Goal: Task Accomplishment & Management: Use online tool/utility

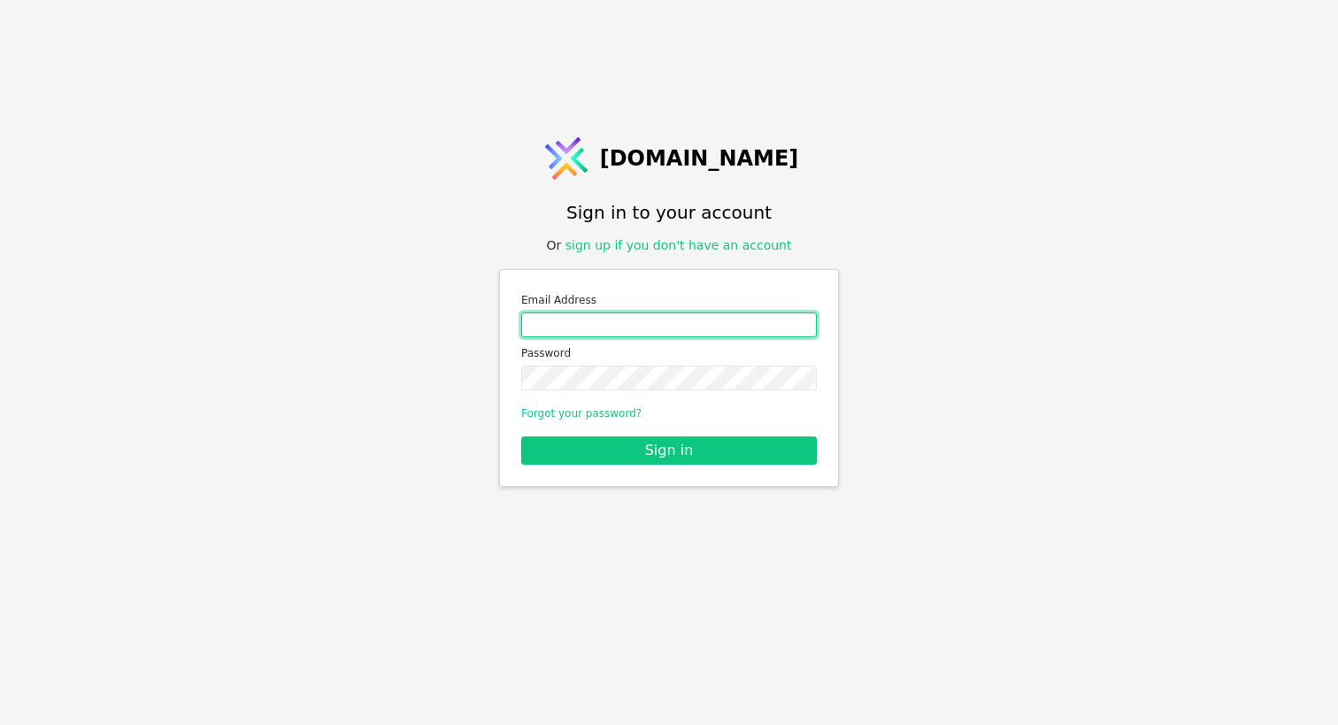
type input "[EMAIL_ADDRESS][DOMAIN_NAME]"
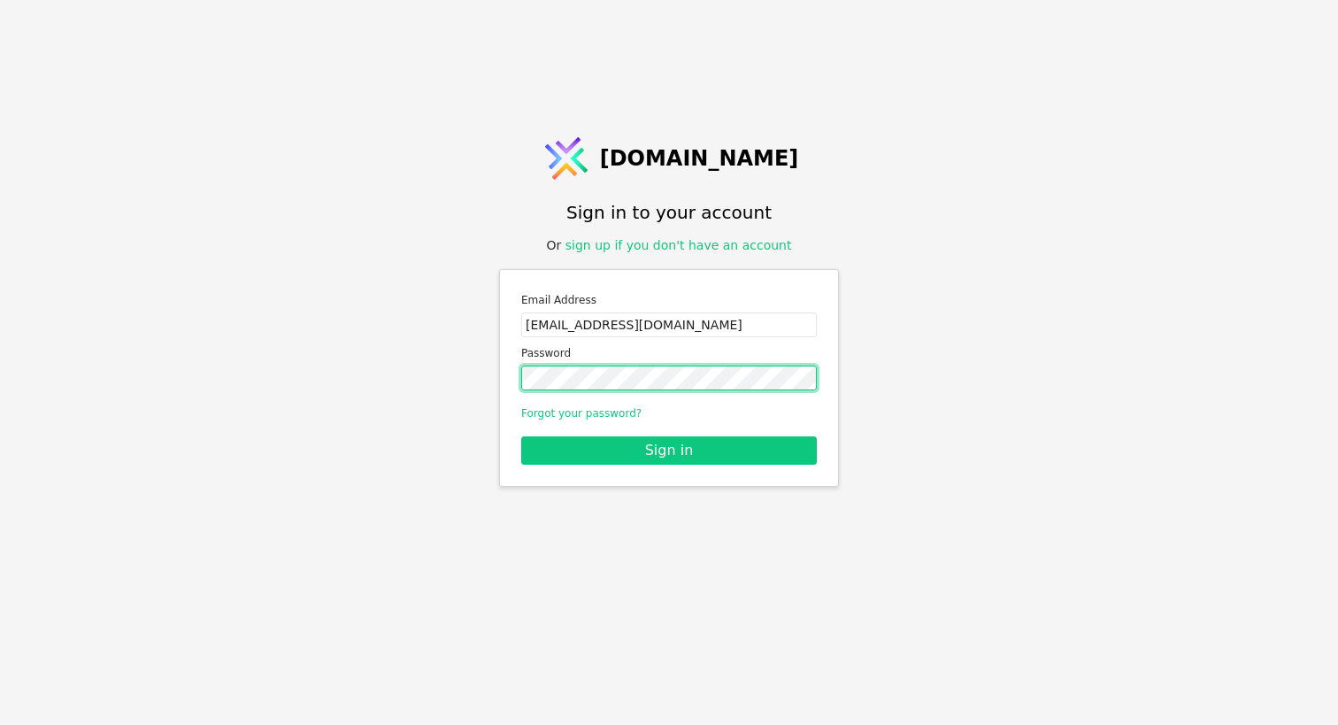
click at [669, 449] on button "Sign in" at bounding box center [669, 450] width 296 height 28
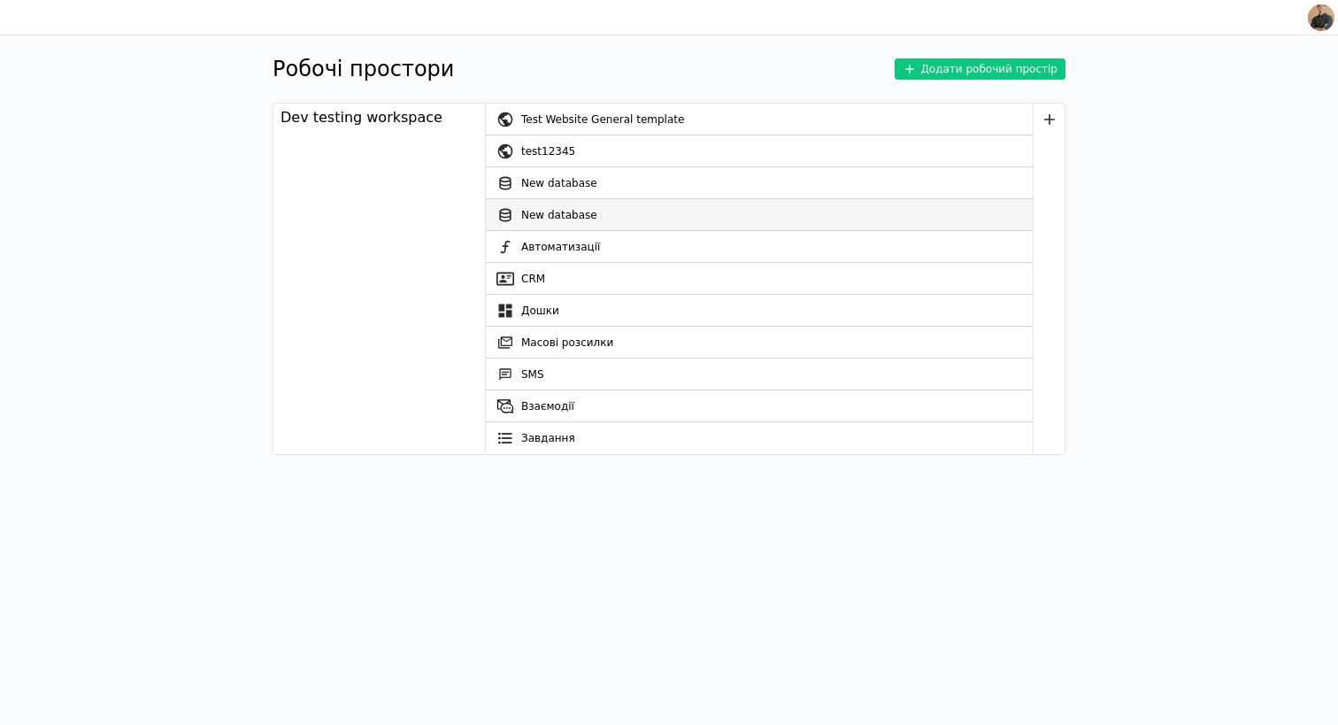
click at [544, 199] on link "New database" at bounding box center [759, 215] width 547 height 32
click at [543, 219] on link "New database" at bounding box center [759, 215] width 547 height 32
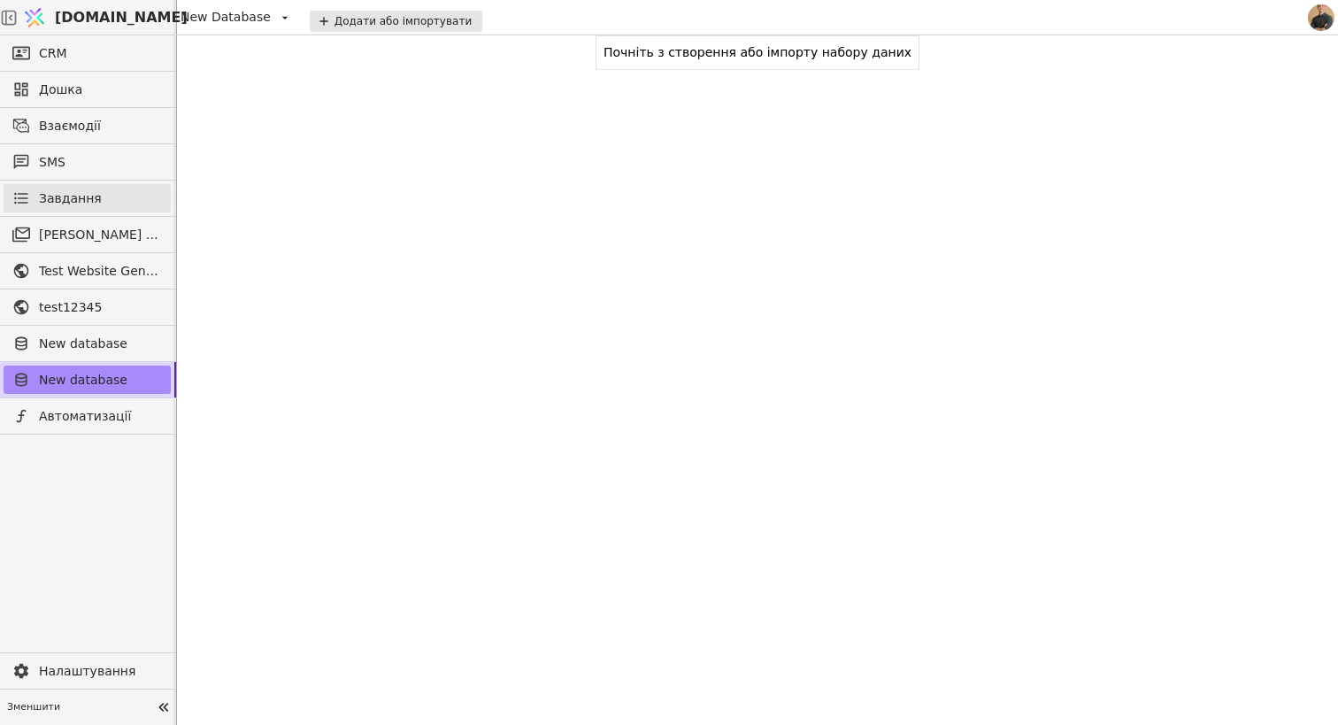
click at [83, 203] on span "Завдання" at bounding box center [70, 198] width 63 height 19
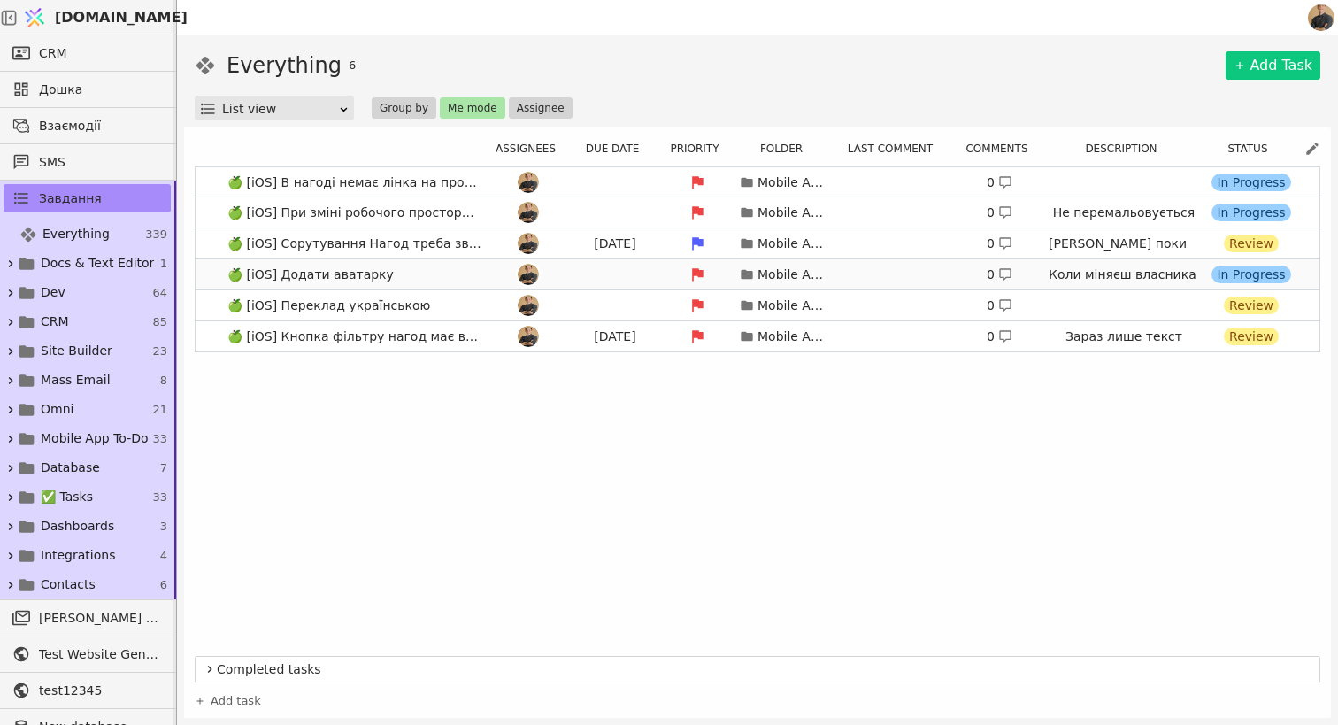
click at [546, 266] on div at bounding box center [528, 274] width 80 height 21
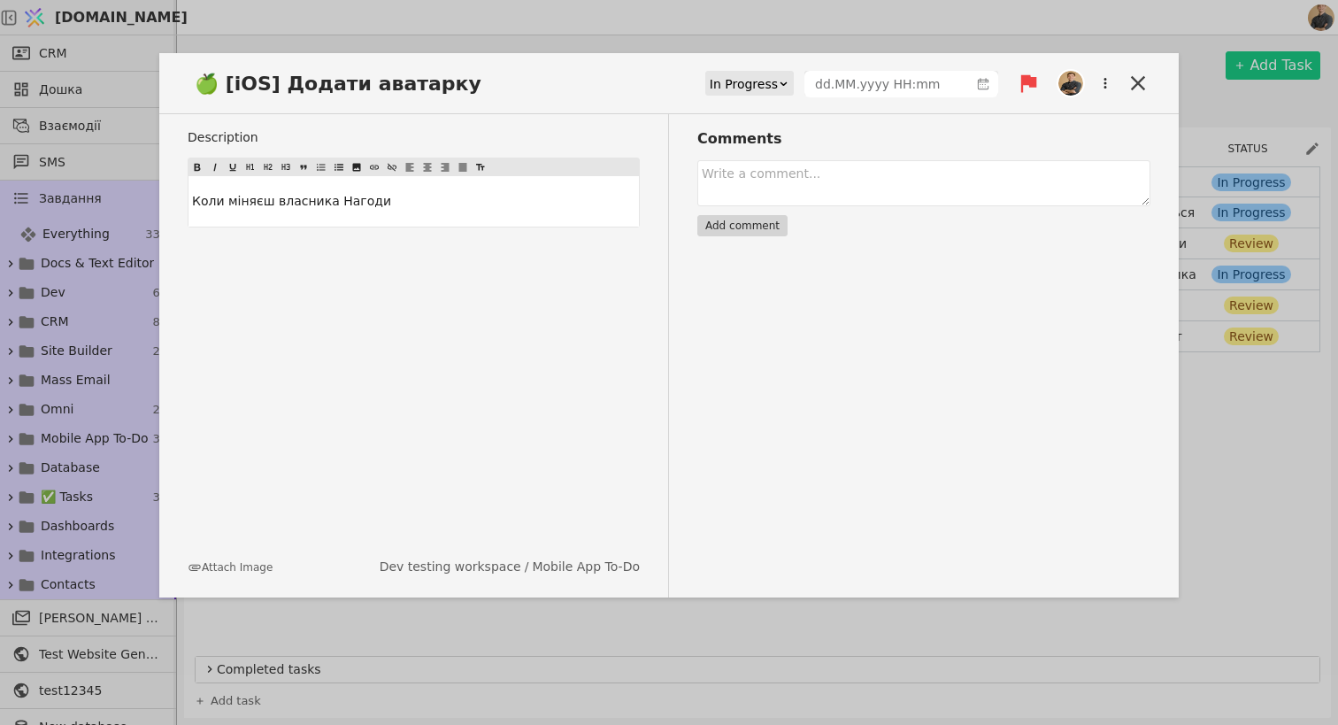
click at [764, 80] on div "In Progress" at bounding box center [744, 84] width 68 height 25
click at [740, 165] on div "Review" at bounding box center [750, 161] width 83 height 27
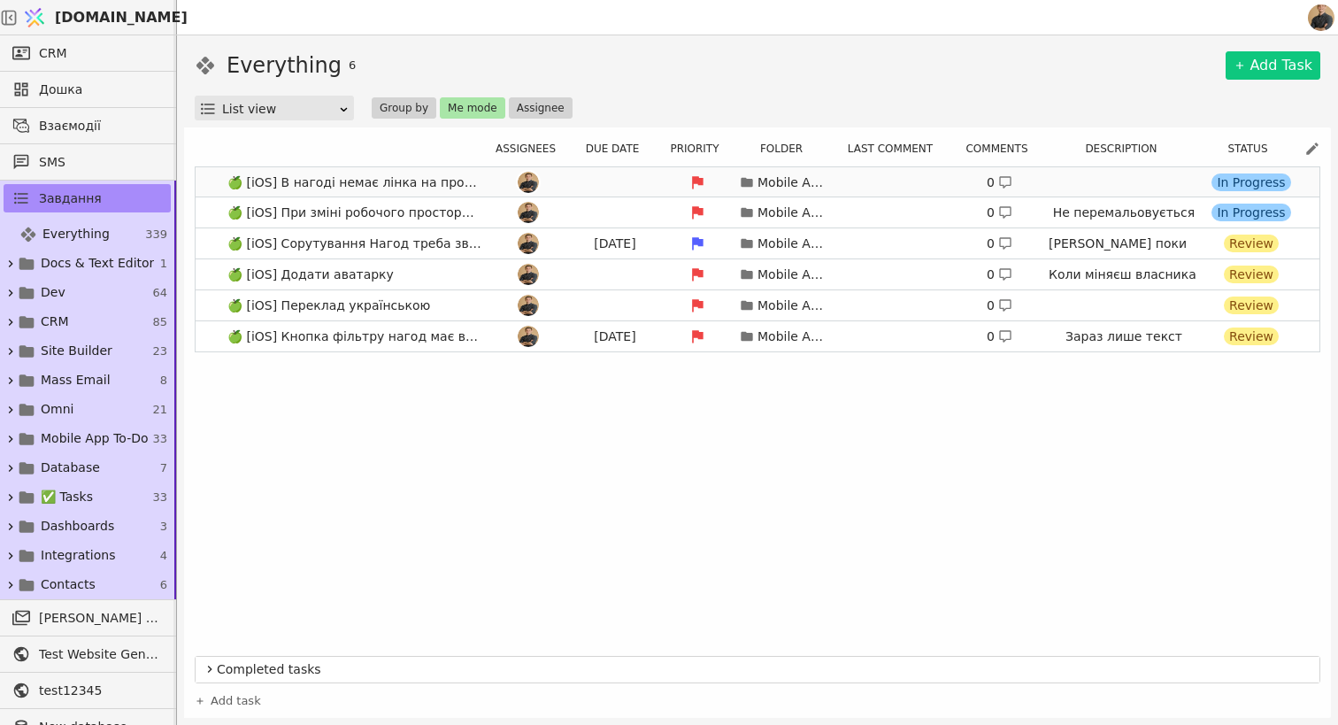
click at [592, 182] on div "Mobile App To-Do 0 In Progress" at bounding box center [891, 182] width 806 height 25
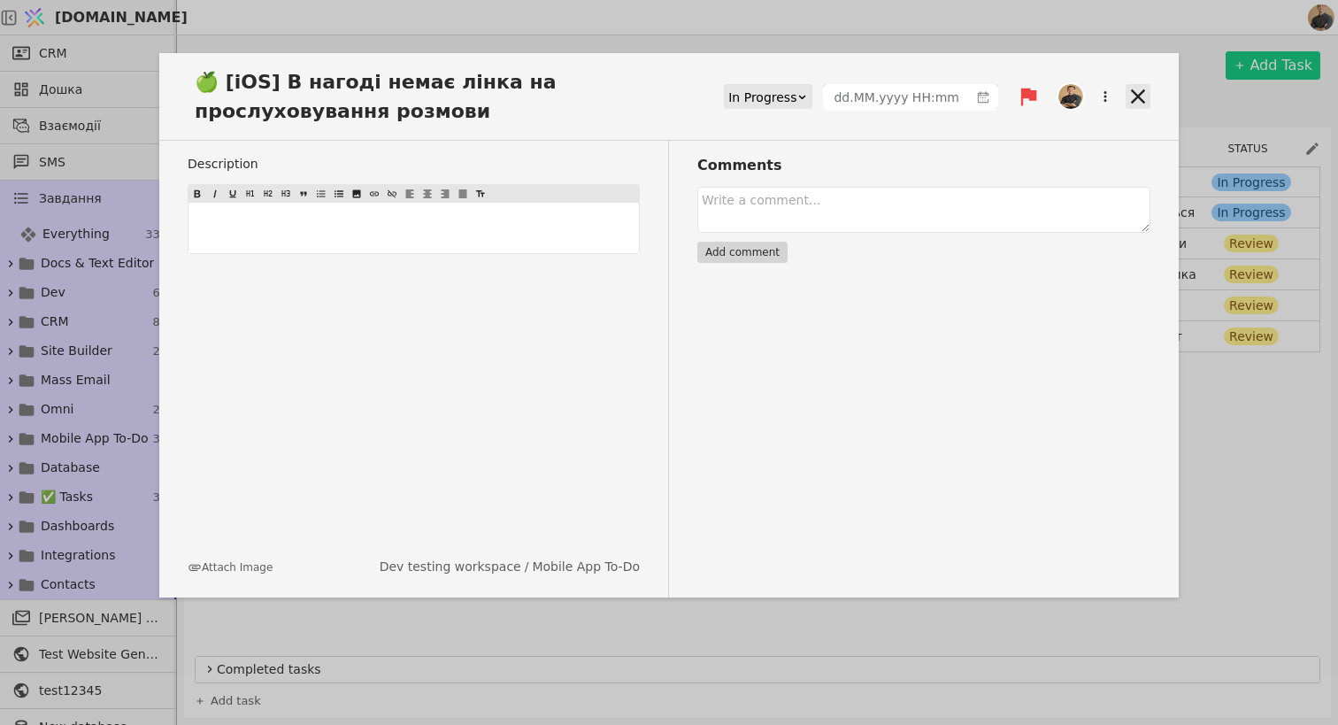
click at [1127, 92] on icon at bounding box center [1137, 96] width 25 height 25
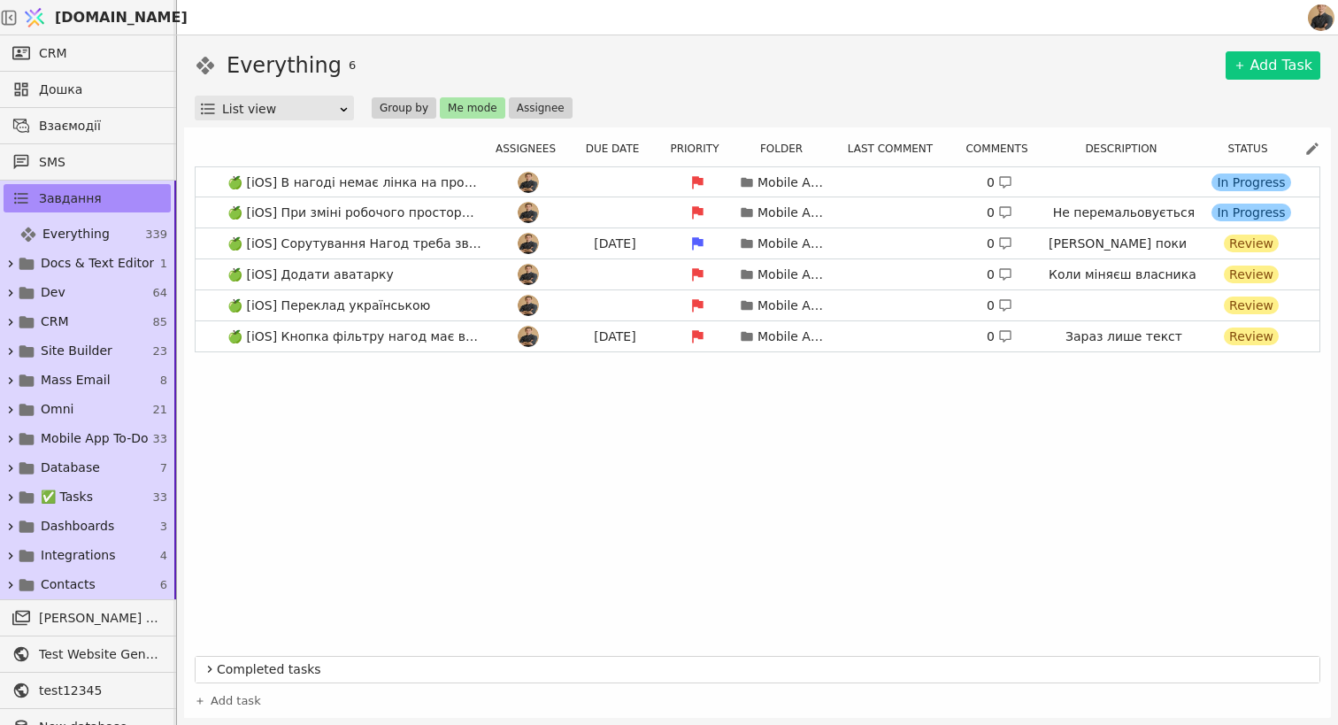
click at [427, 103] on button "Group by" at bounding box center [404, 107] width 65 height 21
click at [468, 105] on button "Me mode" at bounding box center [472, 107] width 65 height 21
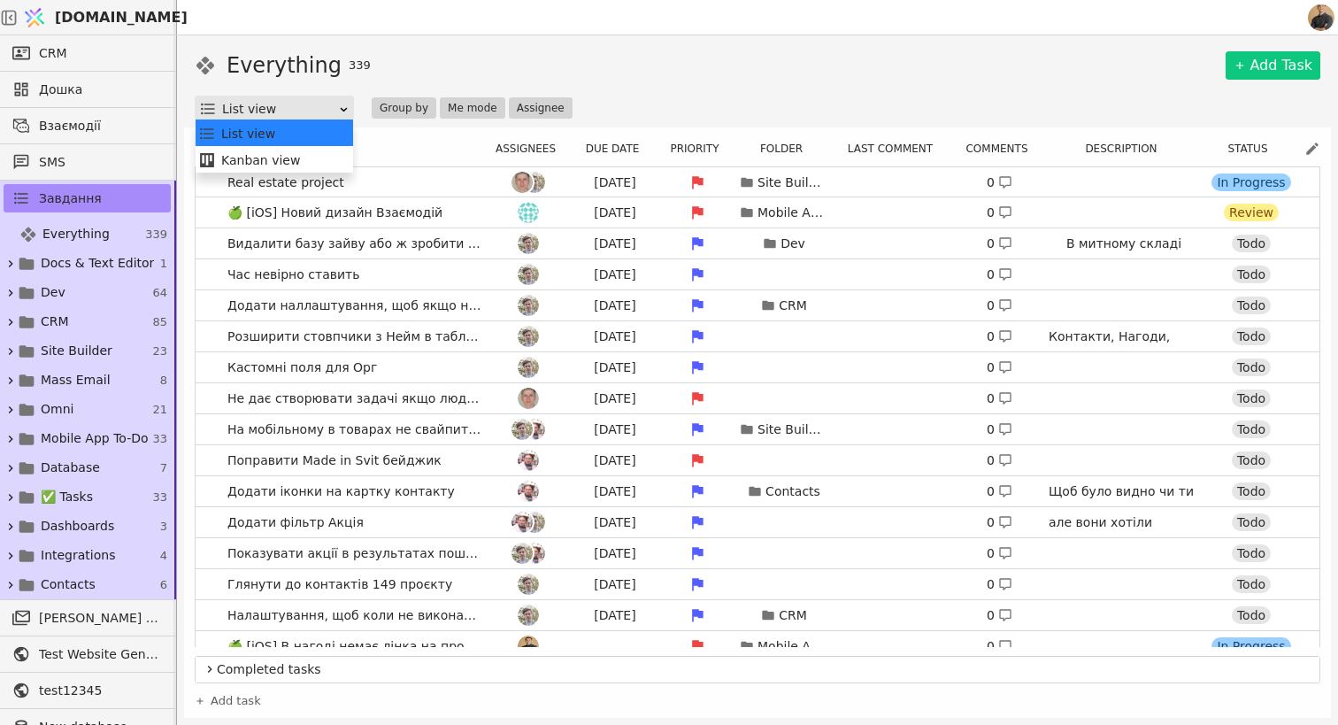
click at [254, 113] on div "List view" at bounding box center [280, 108] width 116 height 25
click at [248, 148] on div "Kanban view" at bounding box center [274, 160] width 152 height 27
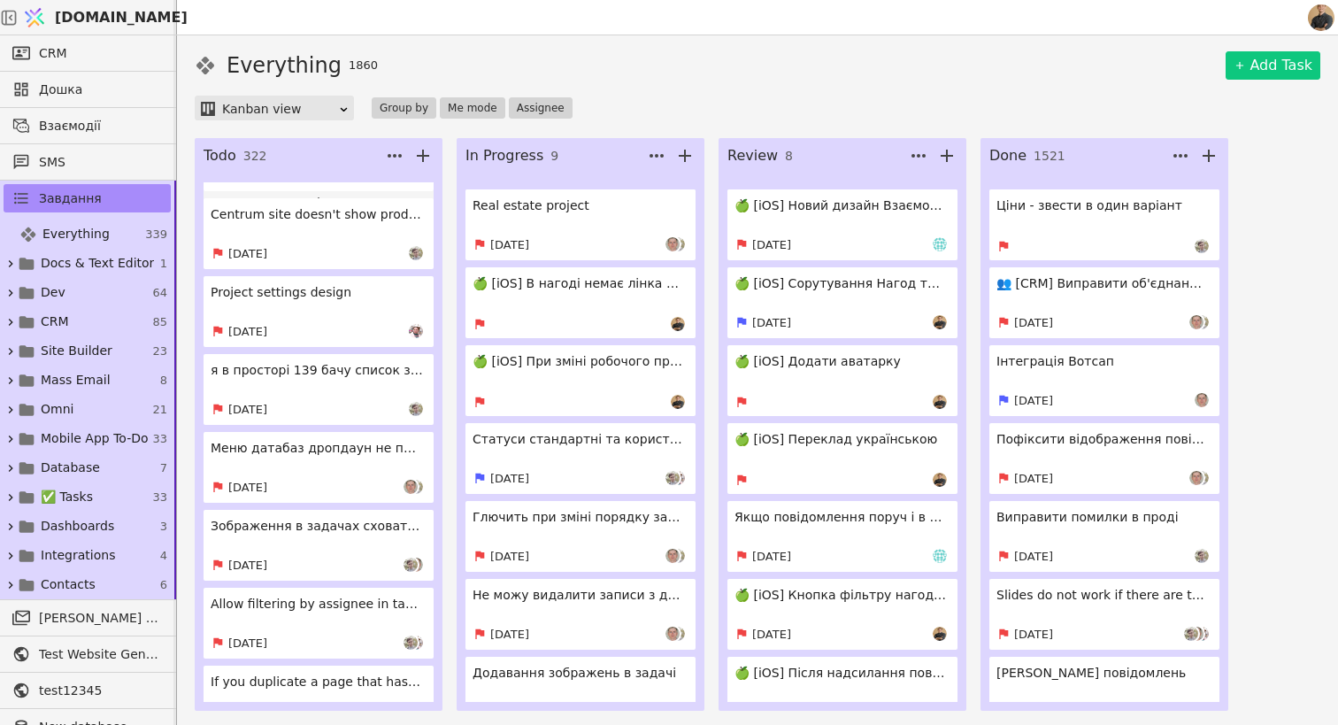
scroll to position [23644, 0]
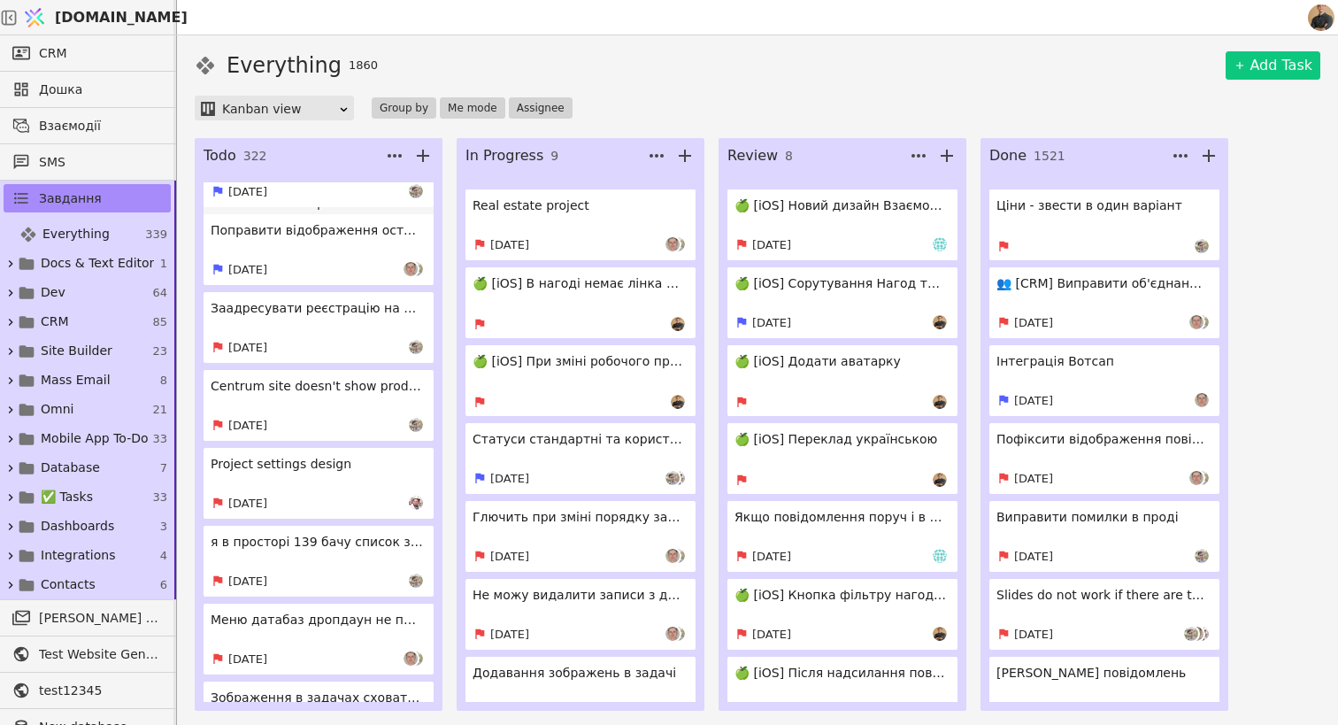
click at [856, 82] on div "Everything 1860 Add Task Kanban view Group by Me mode Assignee" at bounding box center [757, 85] width 1125 height 71
